Goal: Find specific page/section: Find specific page/section

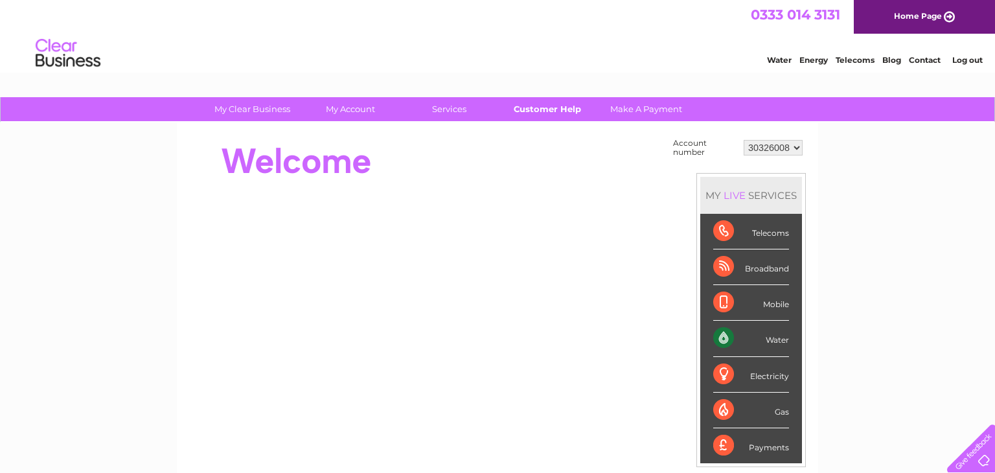
click at [532, 111] on link "Customer Help" at bounding box center [547, 109] width 107 height 24
